Goal: Task Accomplishment & Management: Use online tool/utility

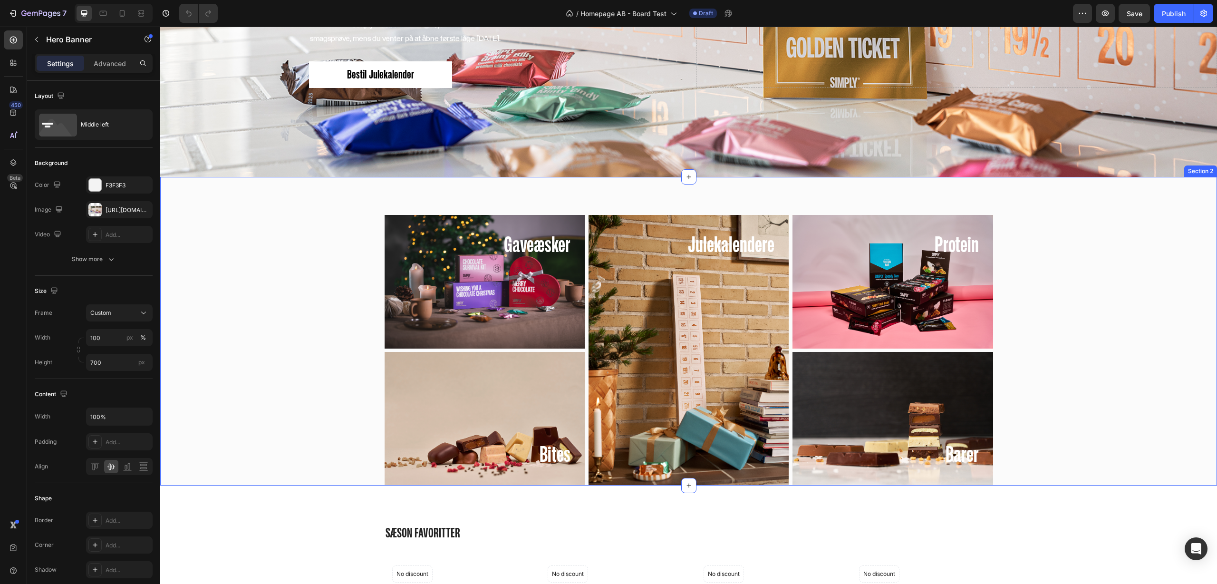
scroll to position [250, 0]
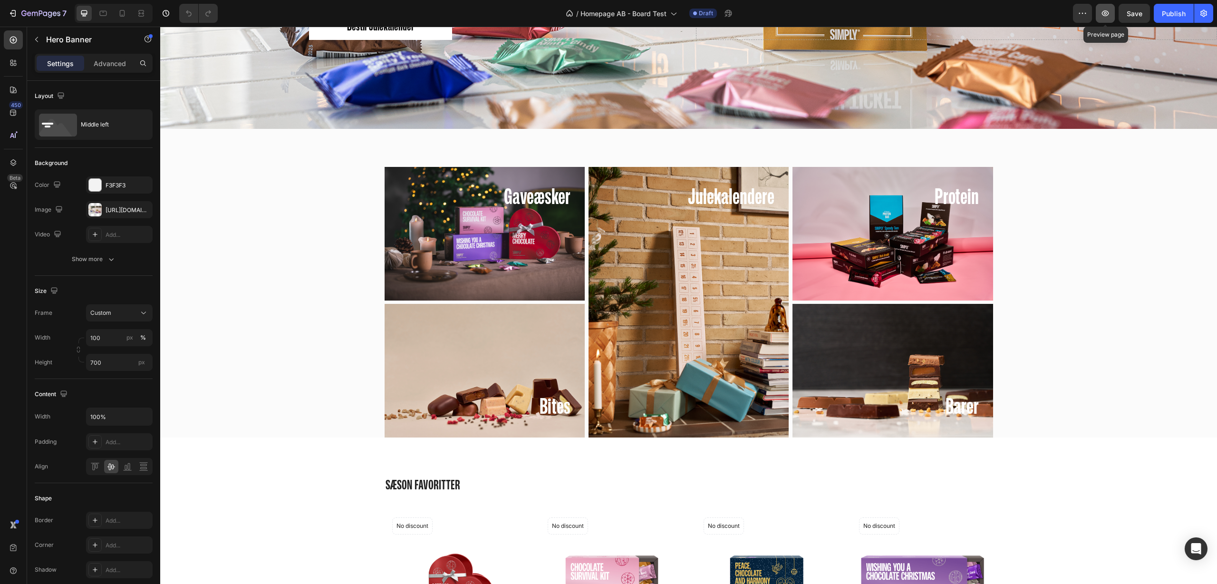
click at [698, 14] on icon "button" at bounding box center [1105, 13] width 3 height 3
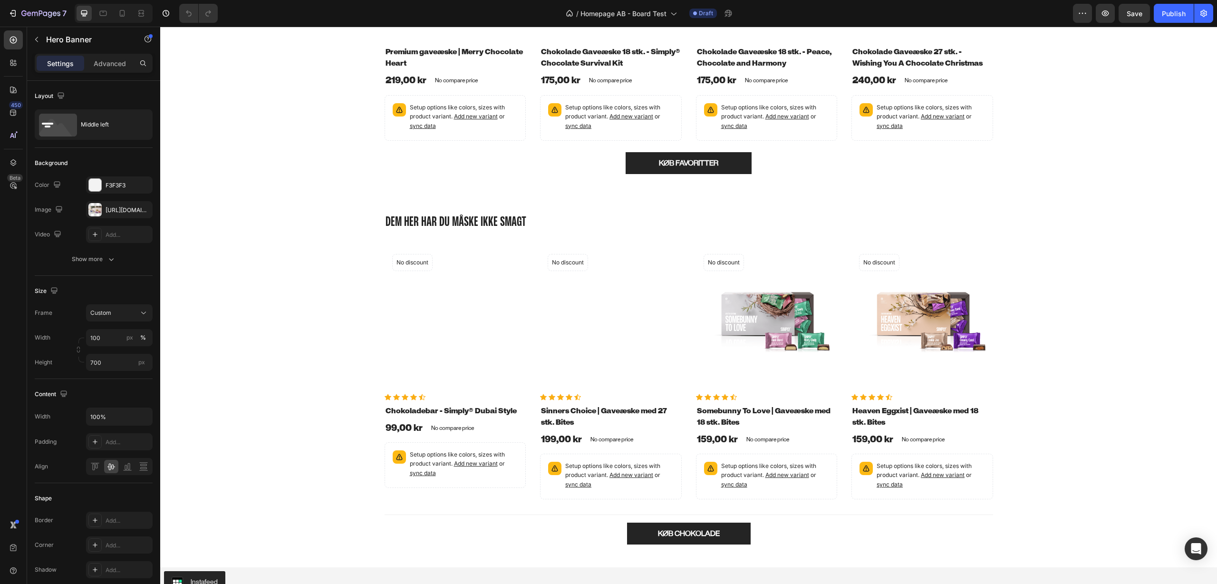
scroll to position [906, 0]
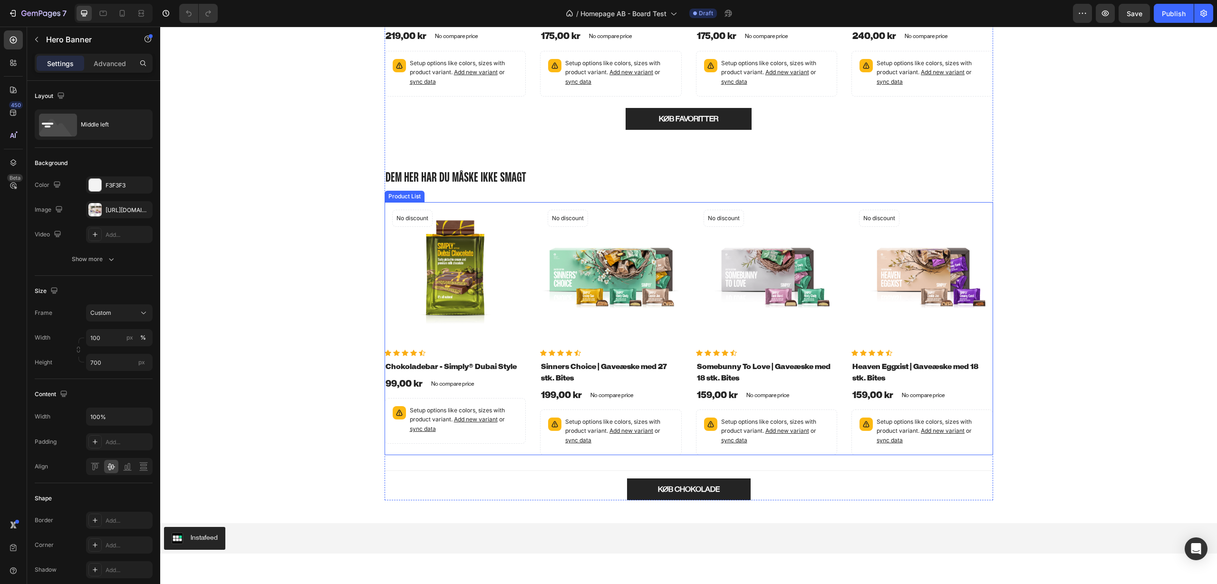
click at [528, 352] on div "Product Images No discount Not be displayed when published Product Badge Row Ic…" at bounding box center [689, 328] width 609 height 253
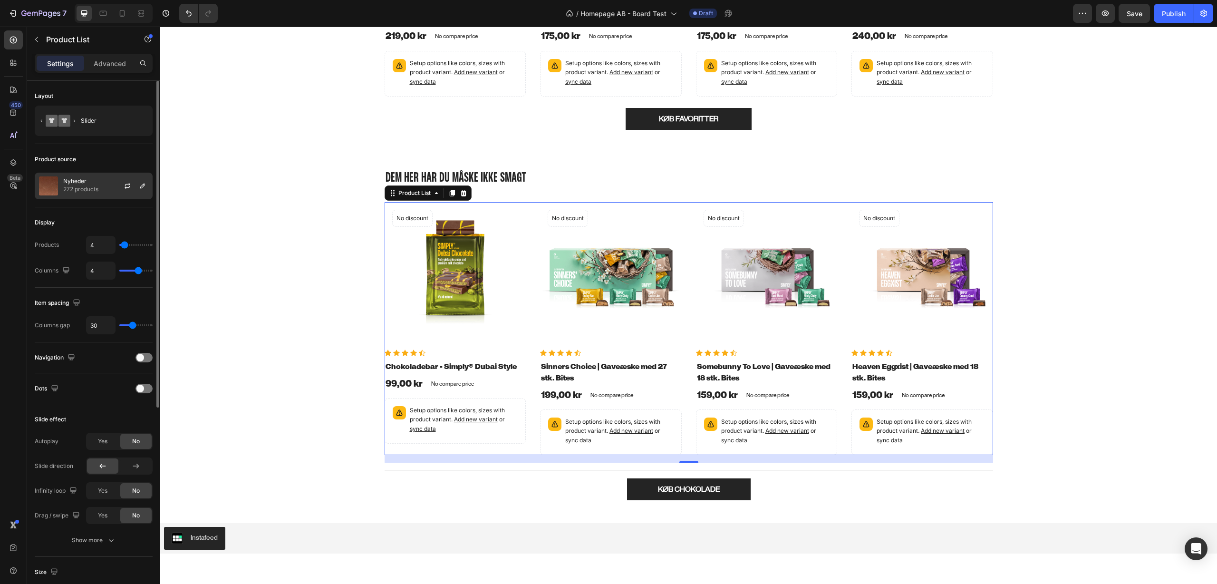
click at [99, 187] on div "Nyheder 272 products" at bounding box center [94, 186] width 118 height 27
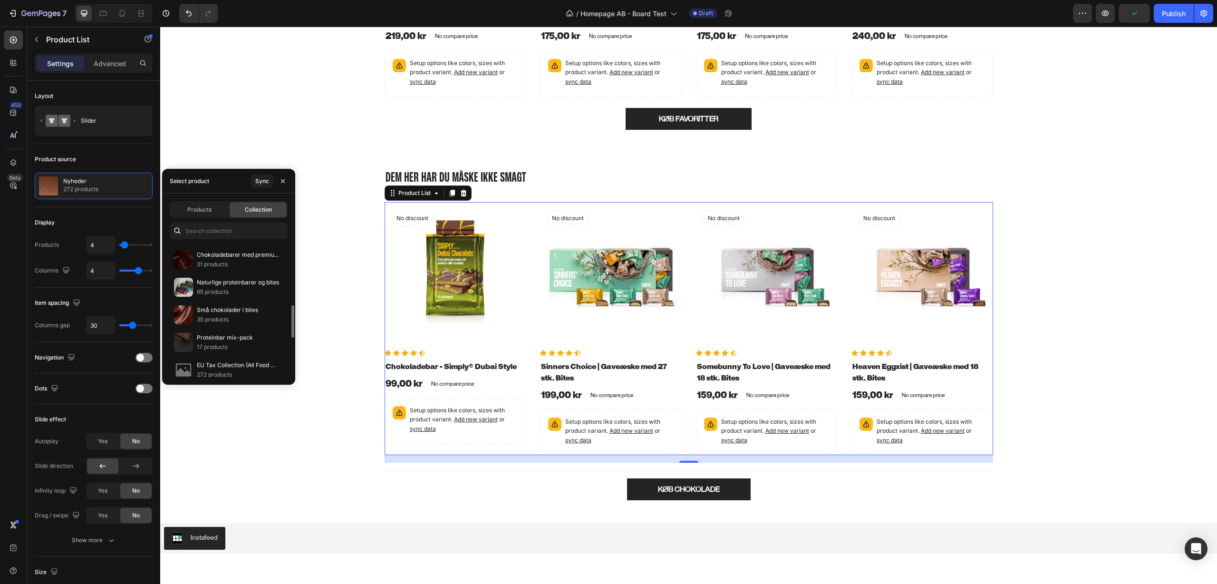
scroll to position [181, 0]
click at [259, 294] on div "Små chokolader i bites 35 products" at bounding box center [229, 296] width 118 height 28
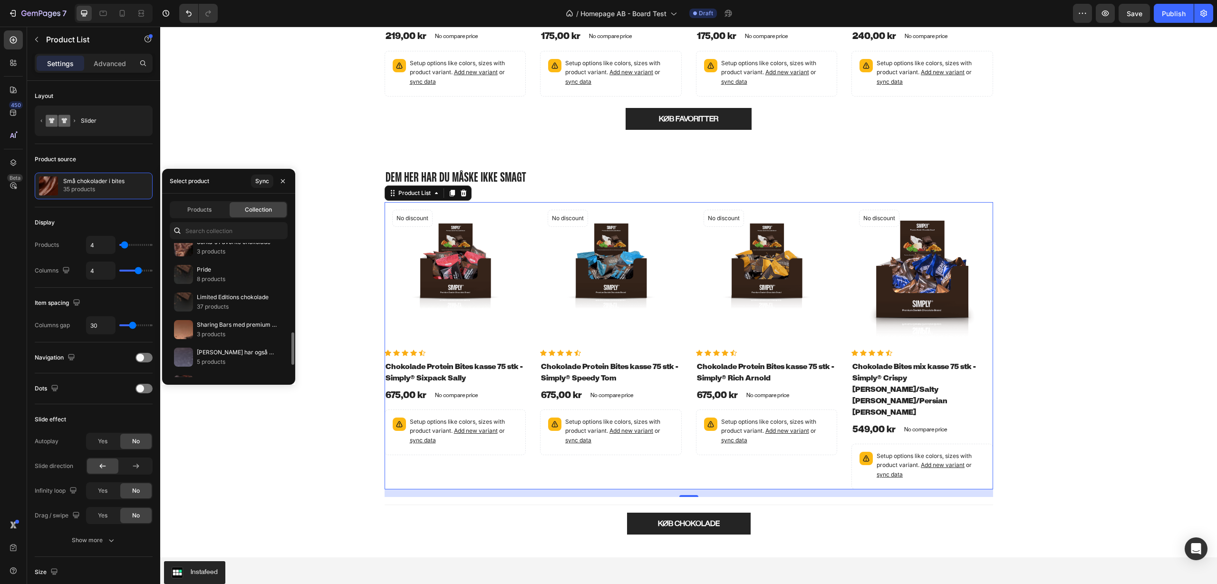
scroll to position [391, 0]
click at [258, 281] on p "37 products" at bounding box center [233, 284] width 72 height 10
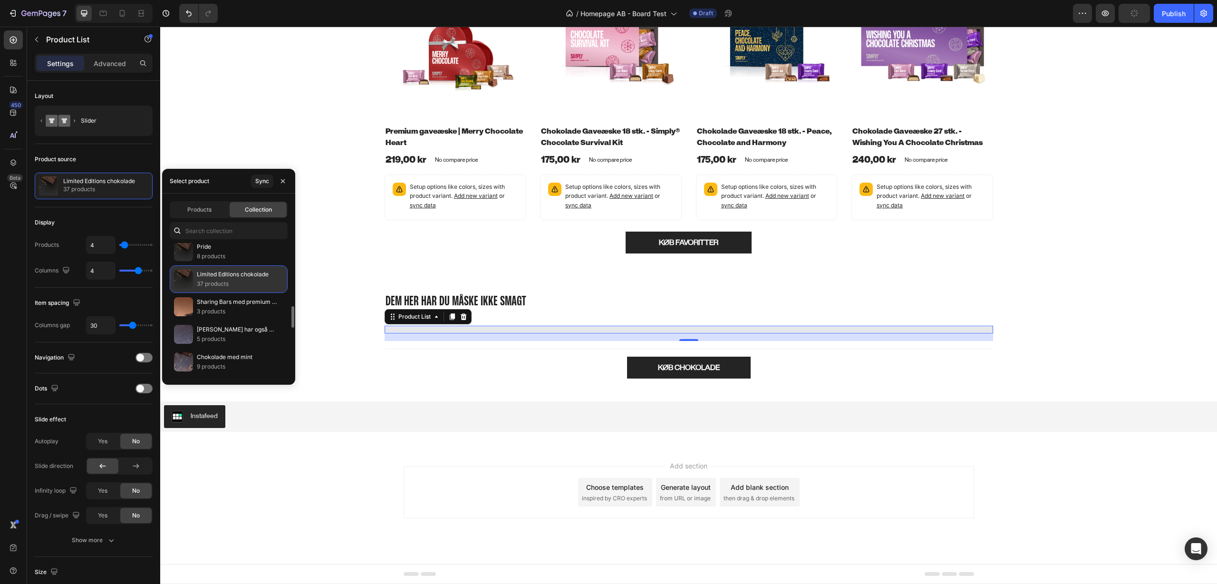
scroll to position [906, 0]
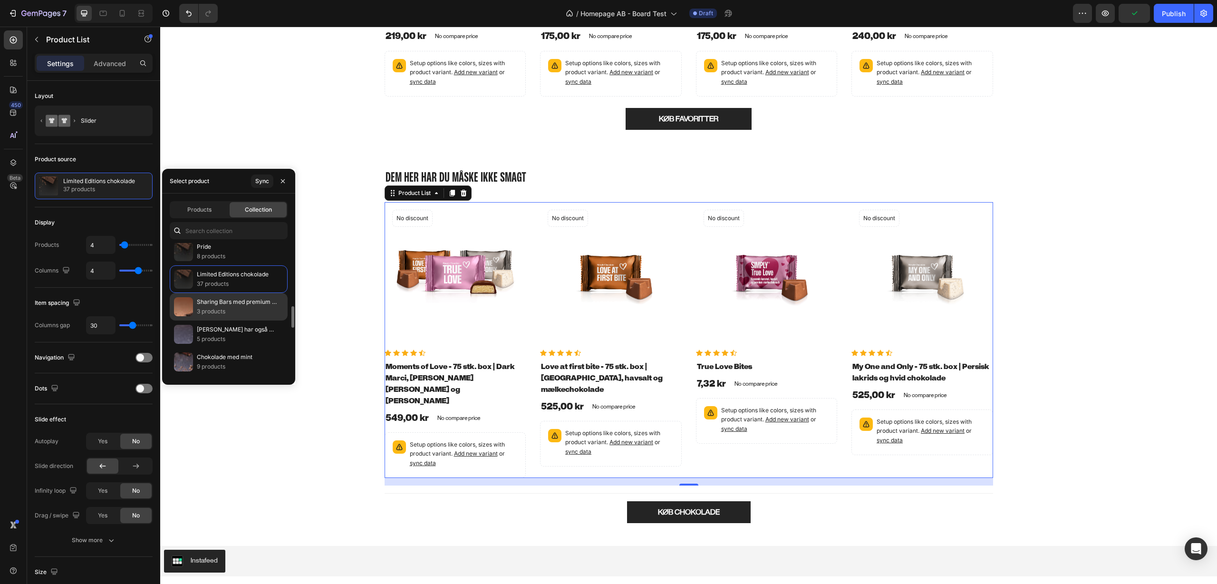
click at [259, 300] on p "Sharing Bars med premium chokolade" at bounding box center [238, 302] width 83 height 10
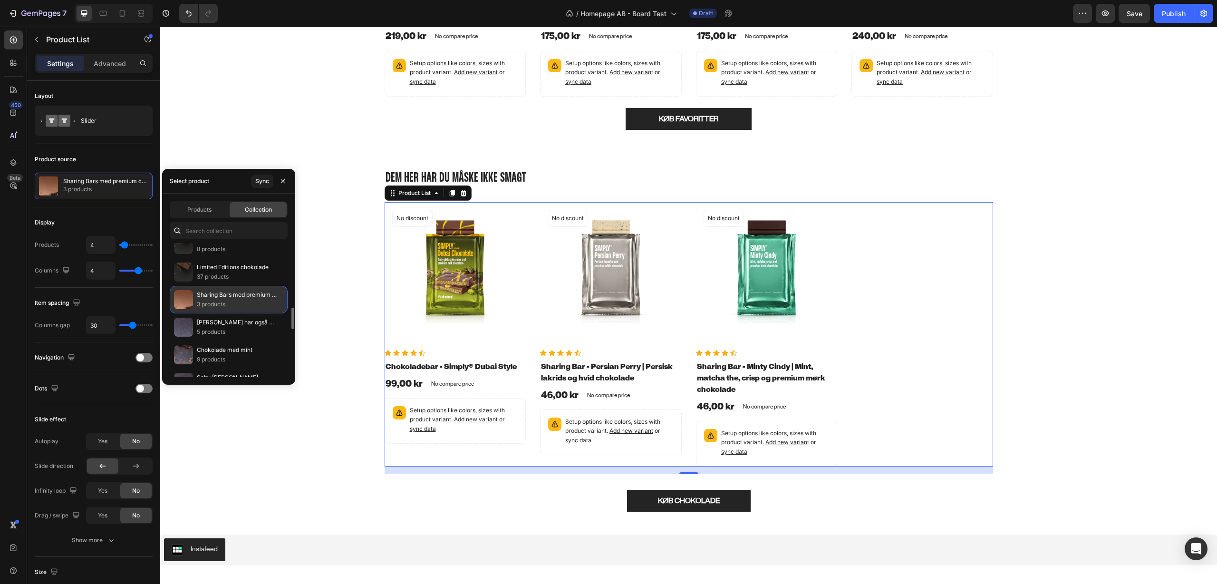
scroll to position [412, 0]
click at [259, 306] on div "[PERSON_NAME] har også købt 5 products" at bounding box center [229, 314] width 118 height 28
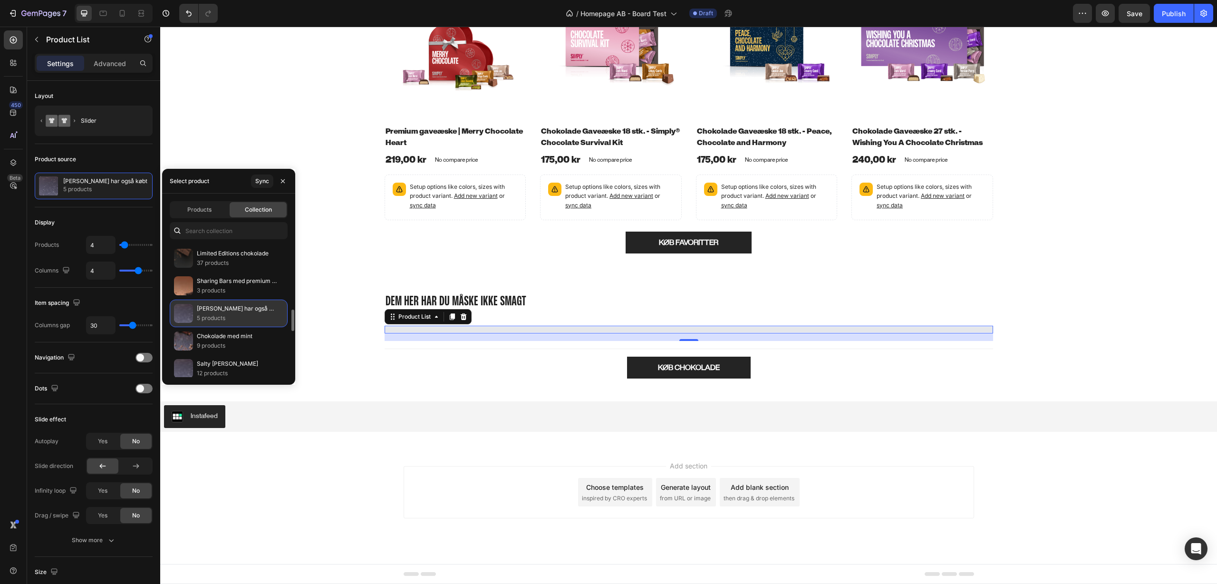
scroll to position [906, 0]
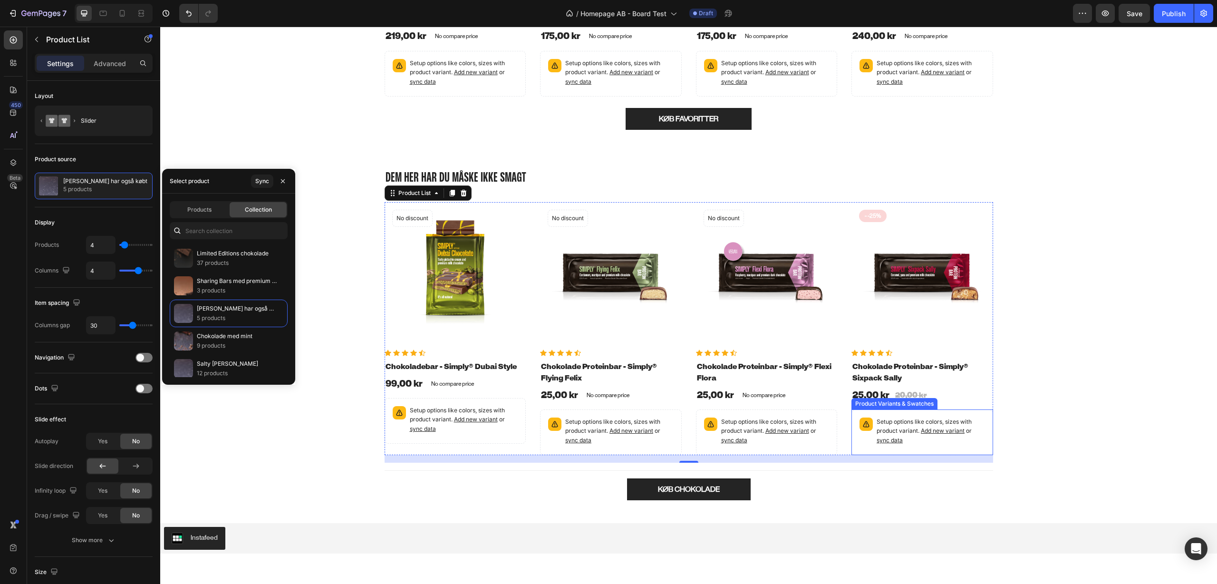
click at [698, 352] on p "Setup options like colors, sizes with product variant. Add new variant or sync …" at bounding box center [931, 431] width 108 height 28
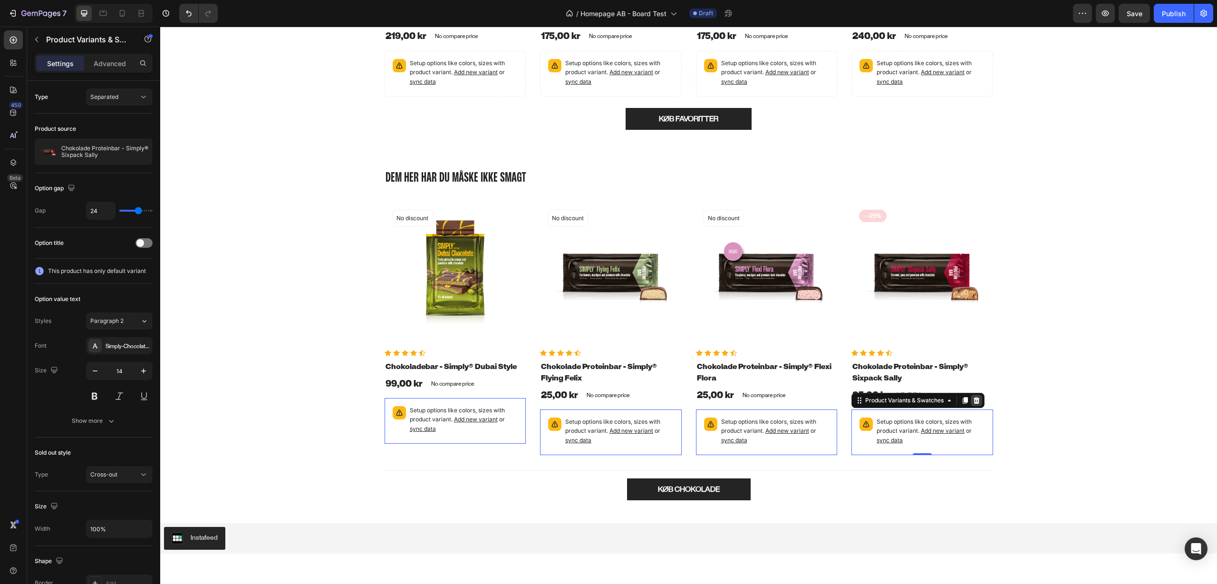
click at [698, 352] on div at bounding box center [976, 400] width 11 height 11
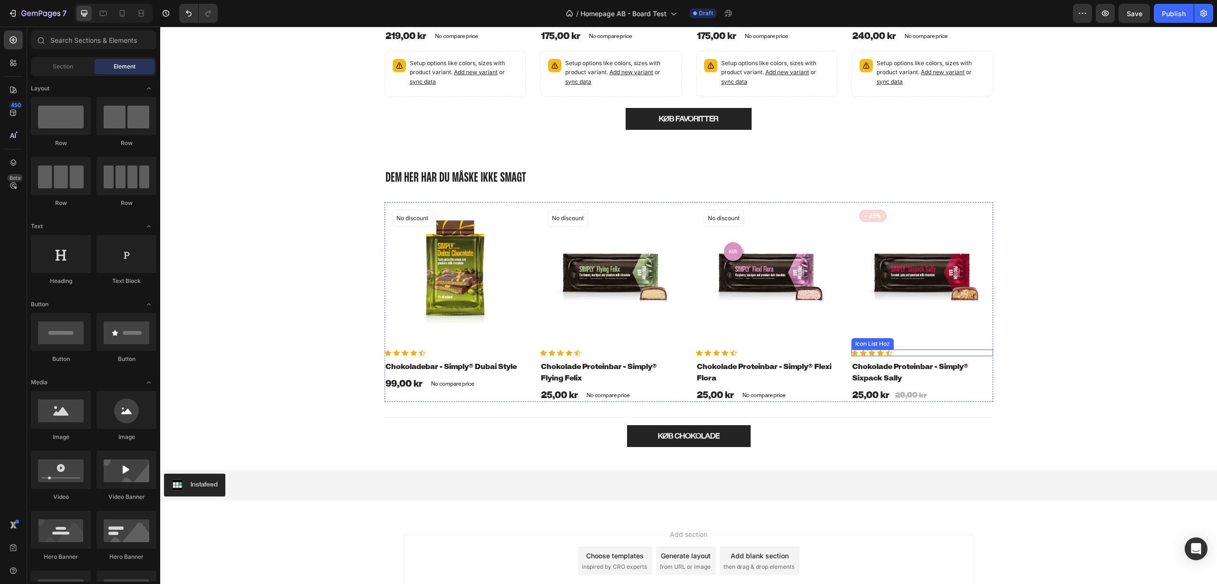
click at [698, 350] on div "Icon Icon Icon Icon Icon" at bounding box center [923, 352] width 142 height 7
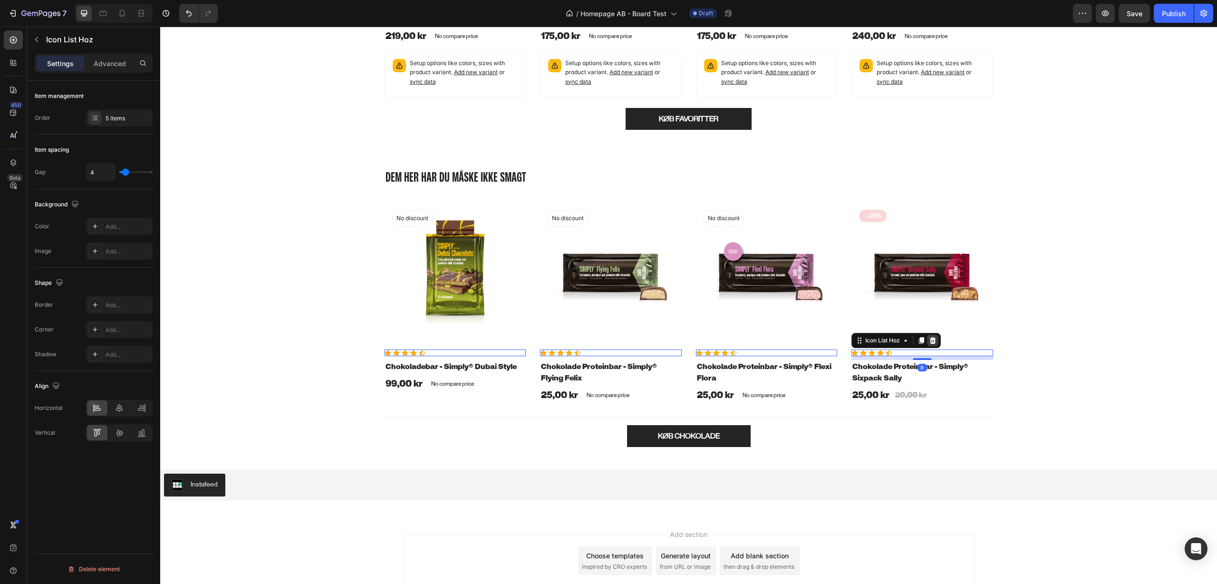
click at [698, 341] on icon at bounding box center [933, 340] width 6 height 7
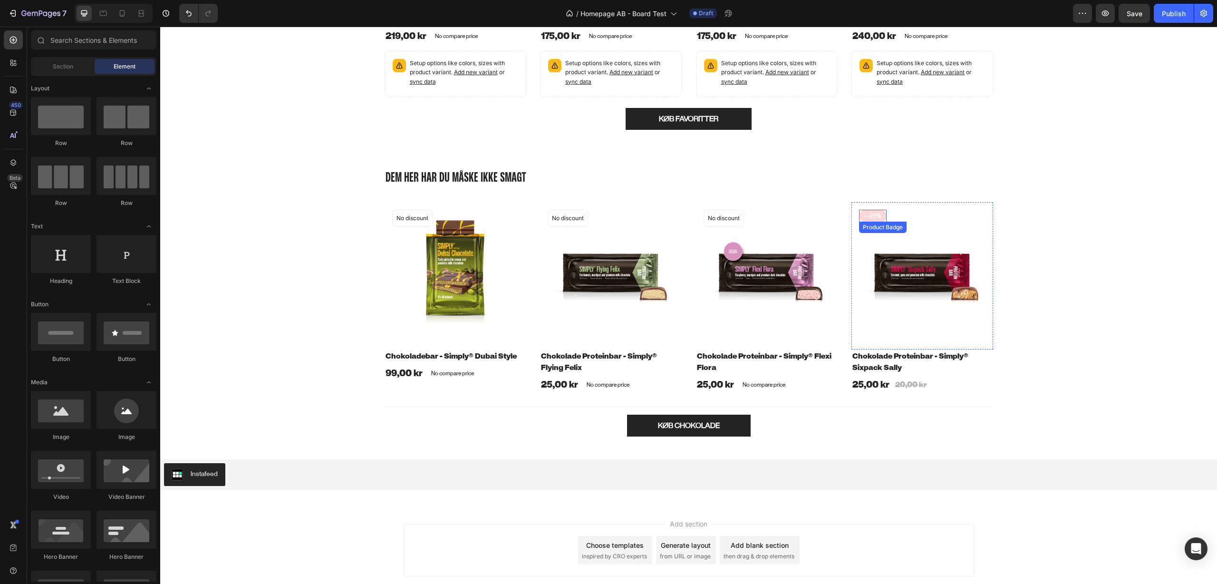
click at [698, 214] on pre "- -25%" at bounding box center [873, 216] width 28 height 12
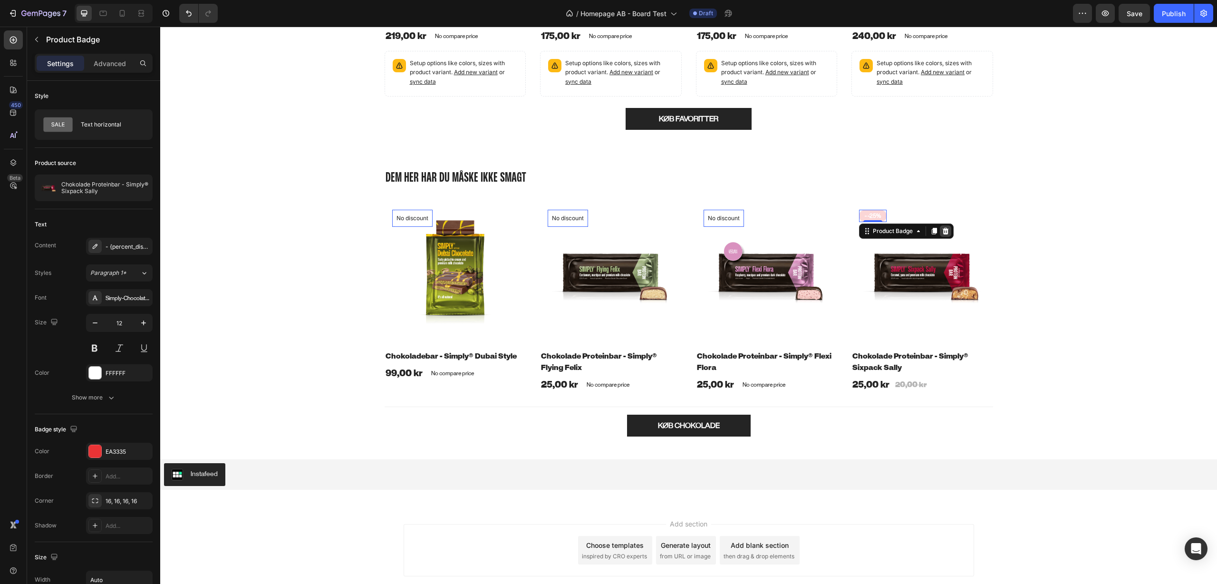
click at [698, 228] on icon at bounding box center [946, 231] width 8 height 8
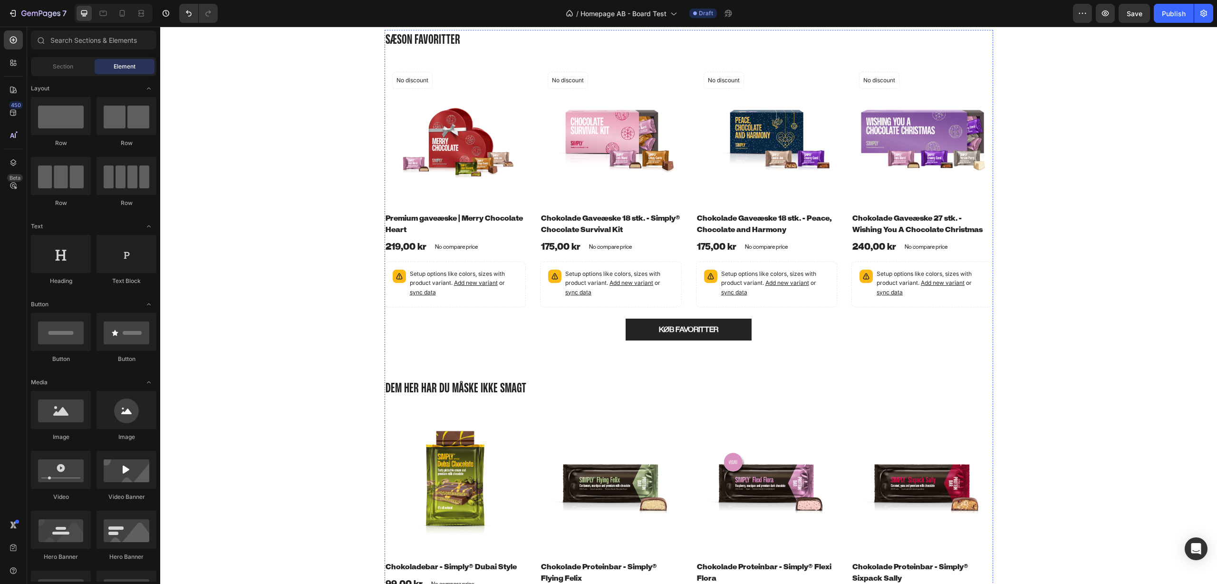
scroll to position [695, 0]
click at [698, 289] on p "Setup options like colors, sizes with product variant. Add new variant or sync …" at bounding box center [931, 284] width 108 height 28
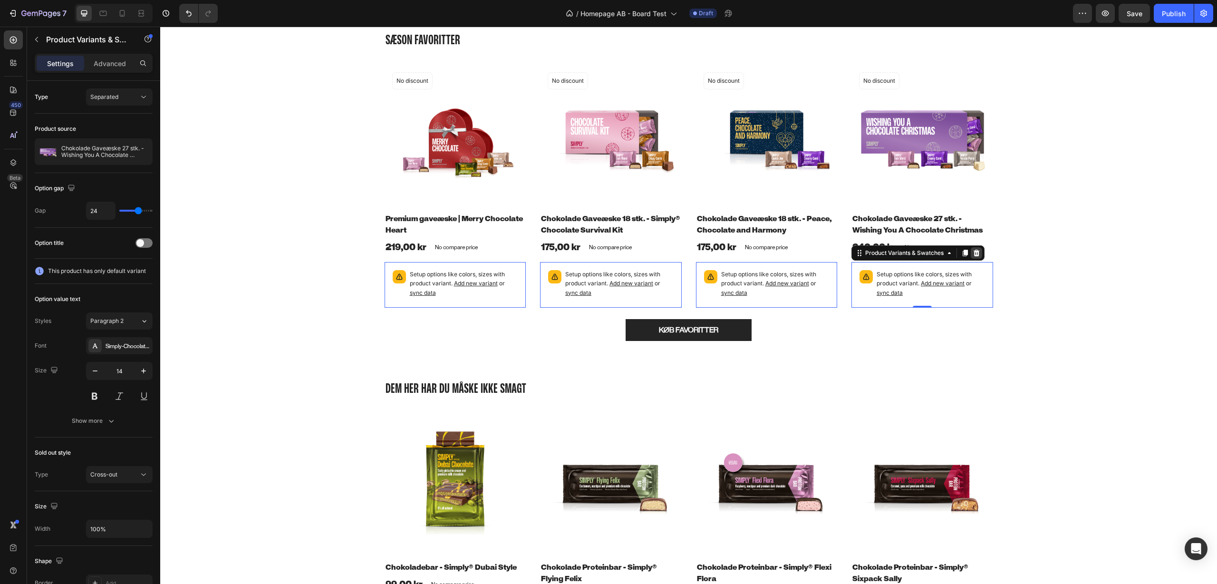
click at [698, 252] on icon at bounding box center [977, 253] width 8 height 8
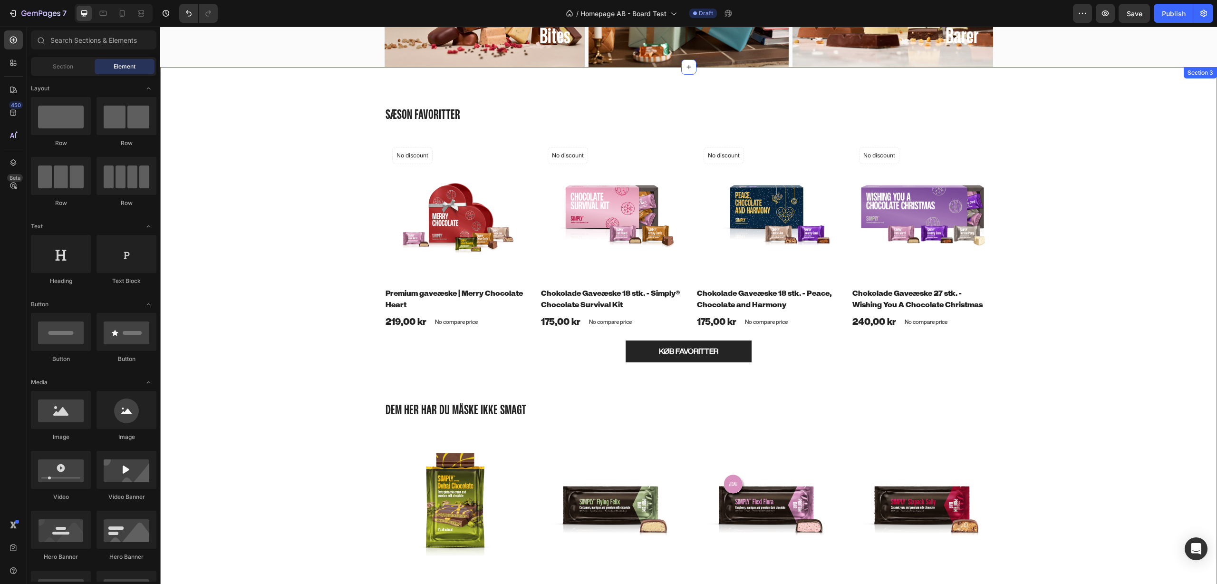
scroll to position [616, 0]
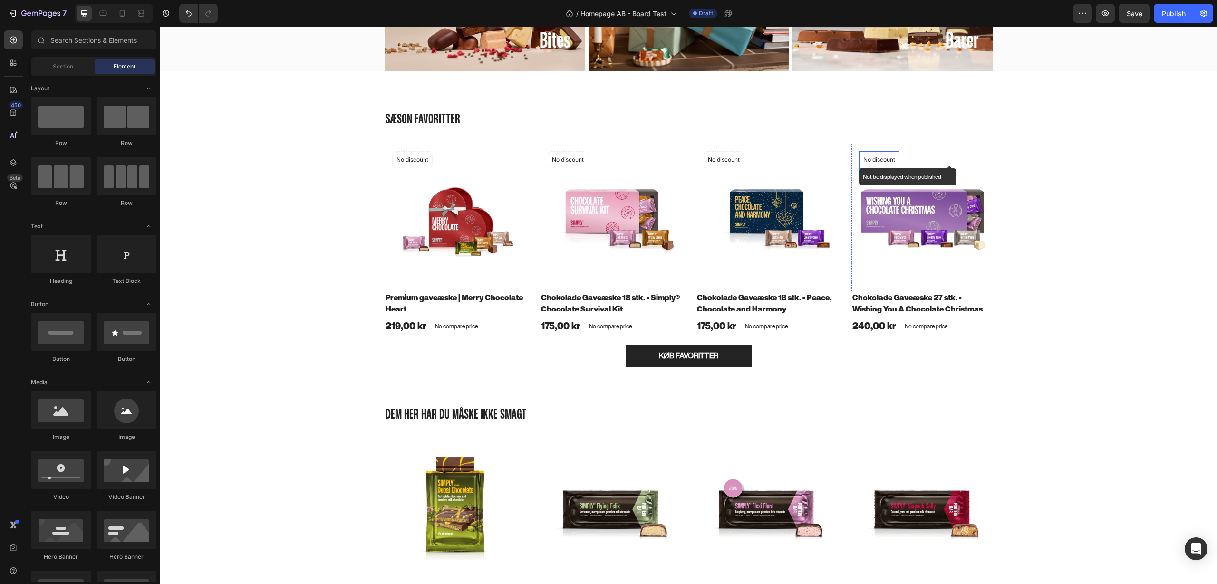
click at [698, 159] on p "No discount" at bounding box center [879, 159] width 32 height 9
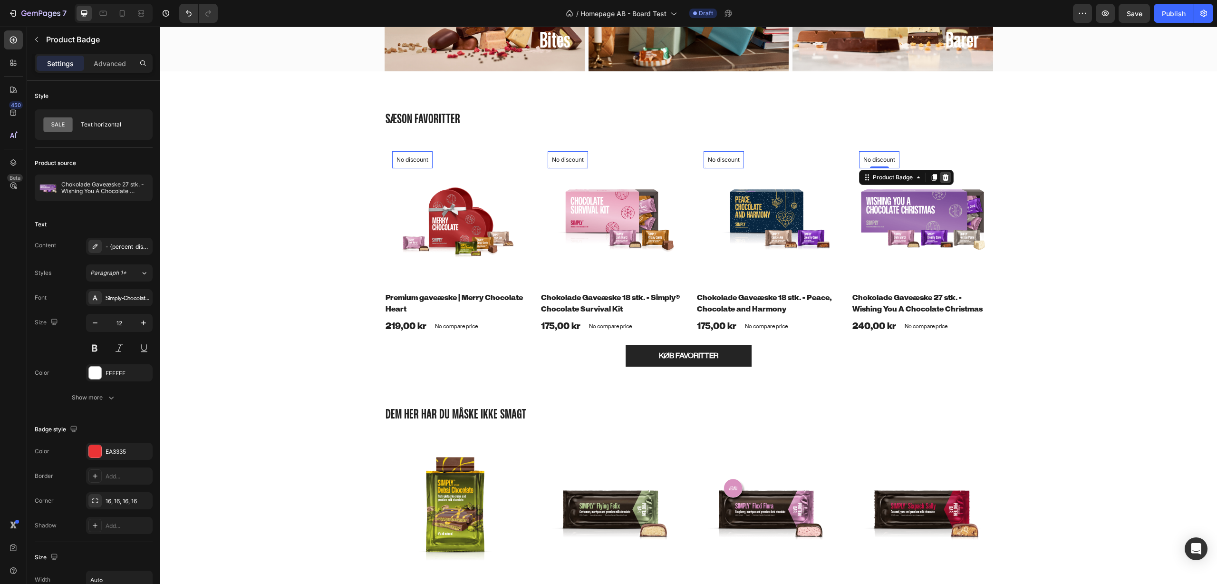
click at [698, 175] on icon at bounding box center [946, 177] width 6 height 7
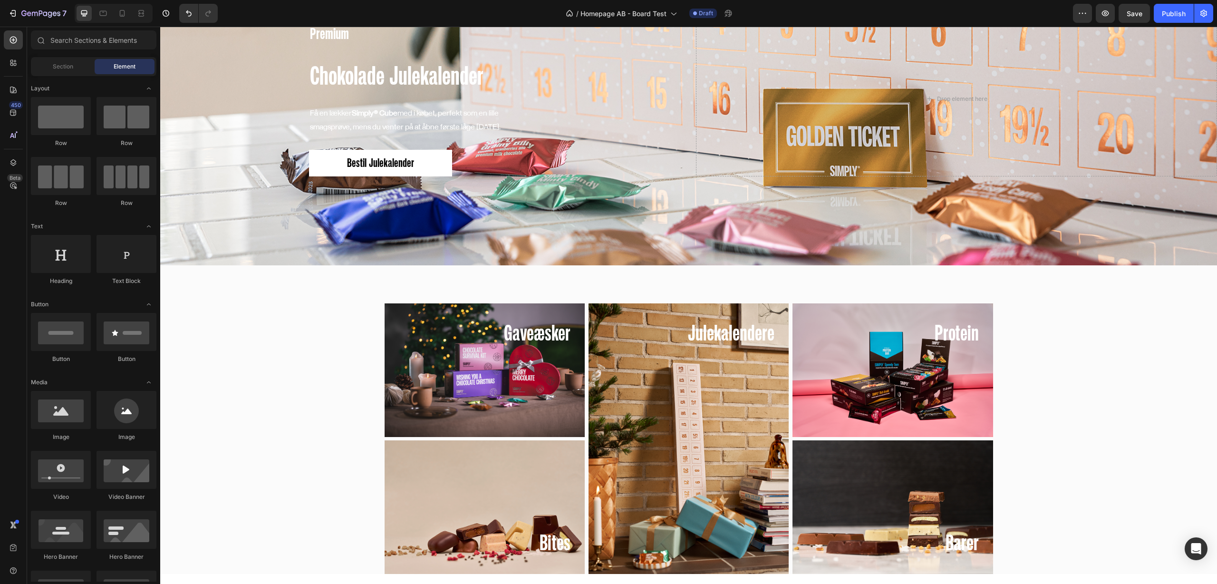
scroll to position [36, 0]
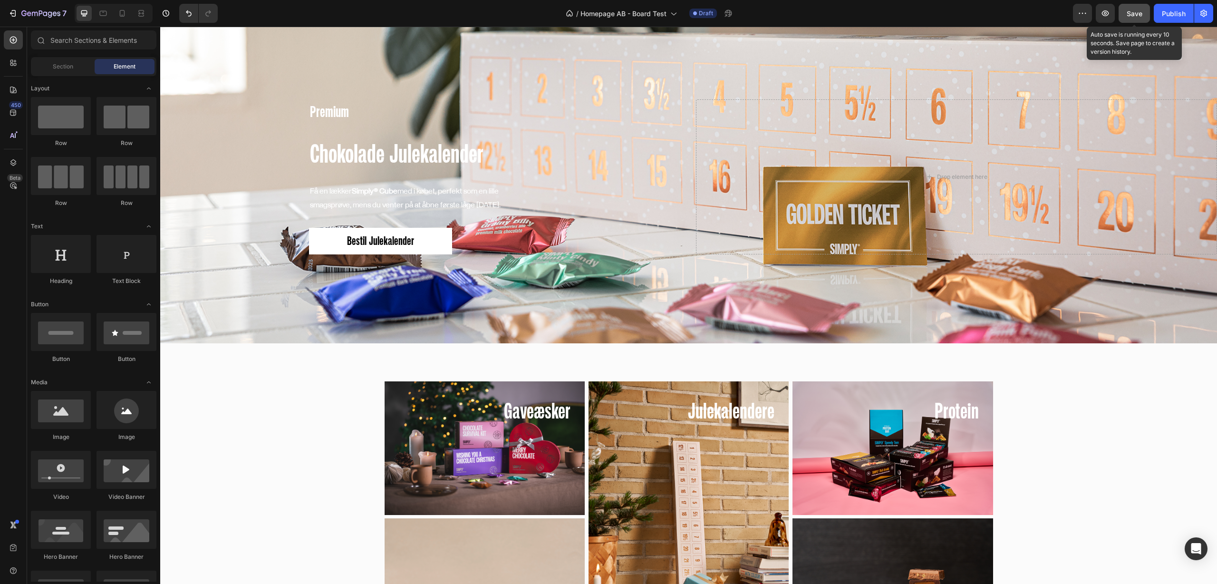
click at [698, 14] on span "Save" at bounding box center [1135, 14] width 16 height 8
click at [302, 13] on div "/ Homepage AB - Board Test Draft" at bounding box center [649, 13] width 848 height 19
click at [305, 13] on div "/ Homepage AB - Board Test Draft" at bounding box center [649, 13] width 848 height 19
